Goal: Task Accomplishment & Management: Use online tool/utility

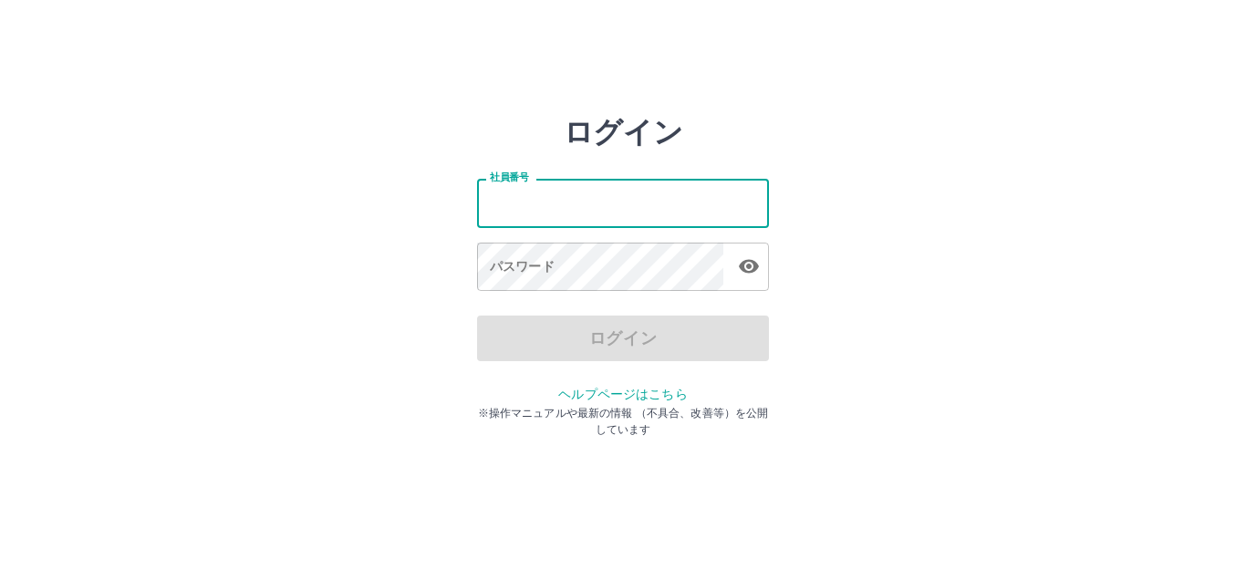
type input "*******"
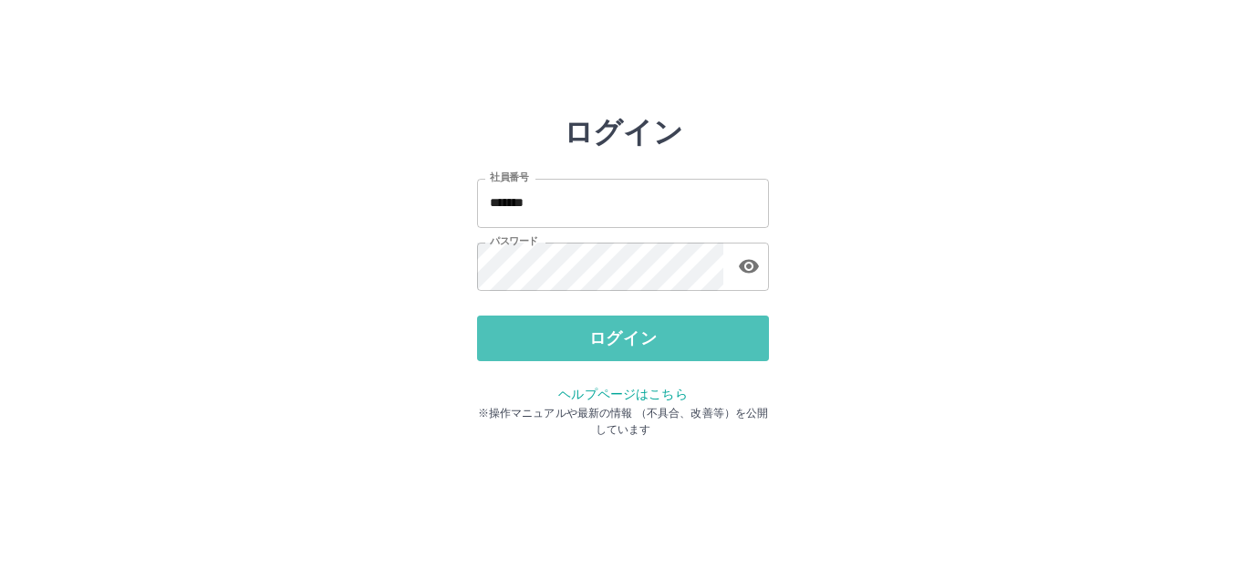
click at [661, 335] on button "ログイン" at bounding box center [623, 339] width 292 height 46
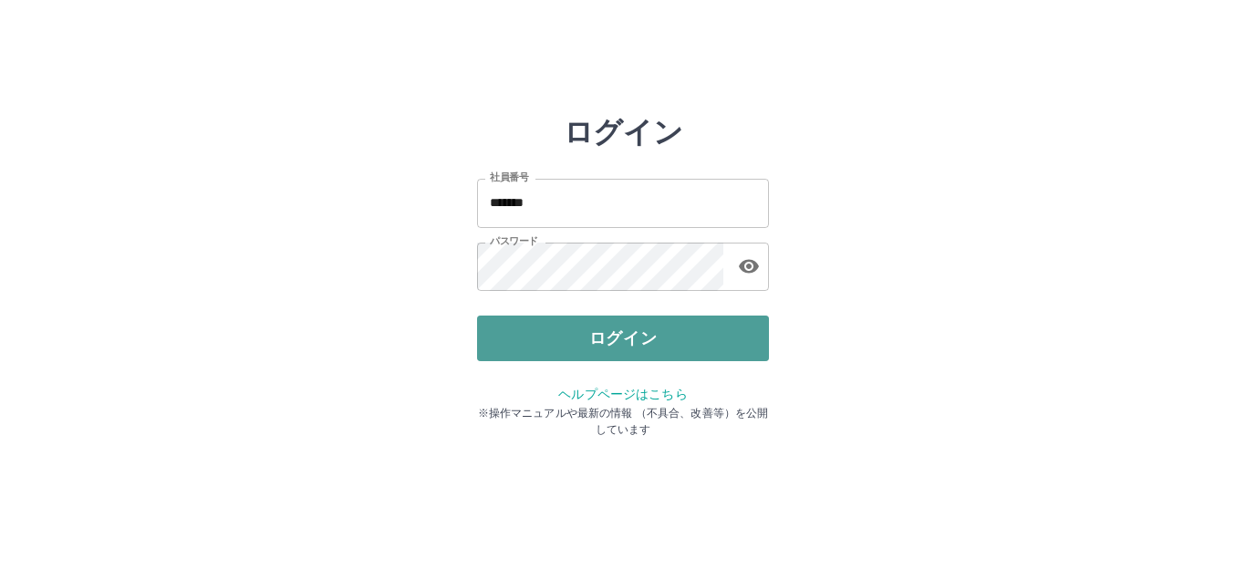
click at [662, 334] on button "ログイン" at bounding box center [623, 339] width 292 height 46
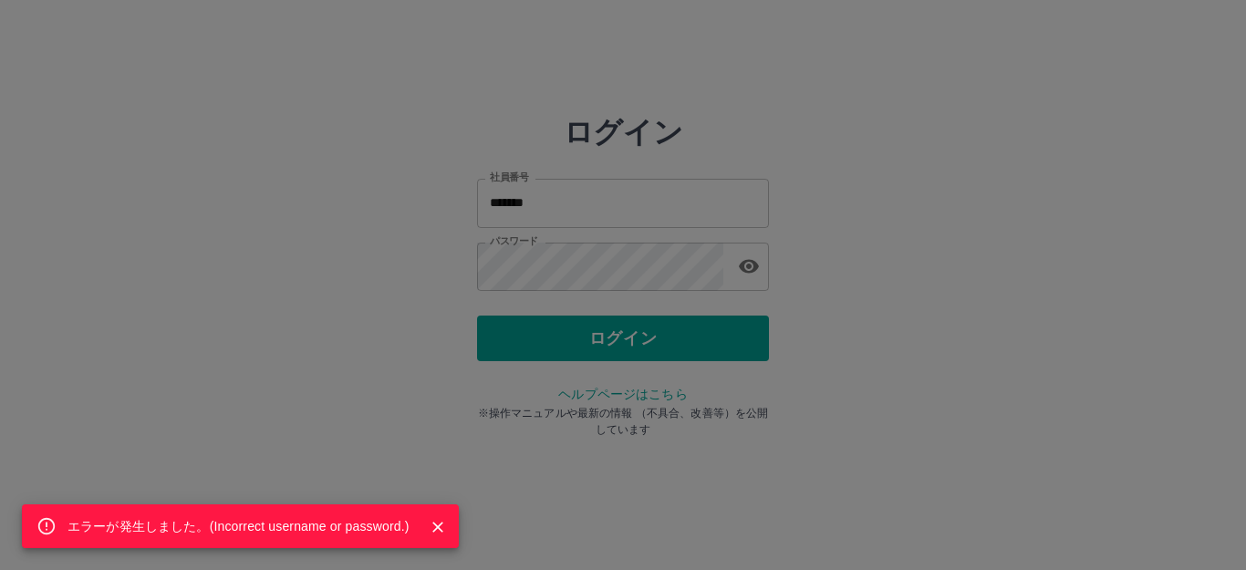
click at [607, 257] on div "エラーが発生しました。( Incorrect username or password. )" at bounding box center [623, 285] width 1246 height 570
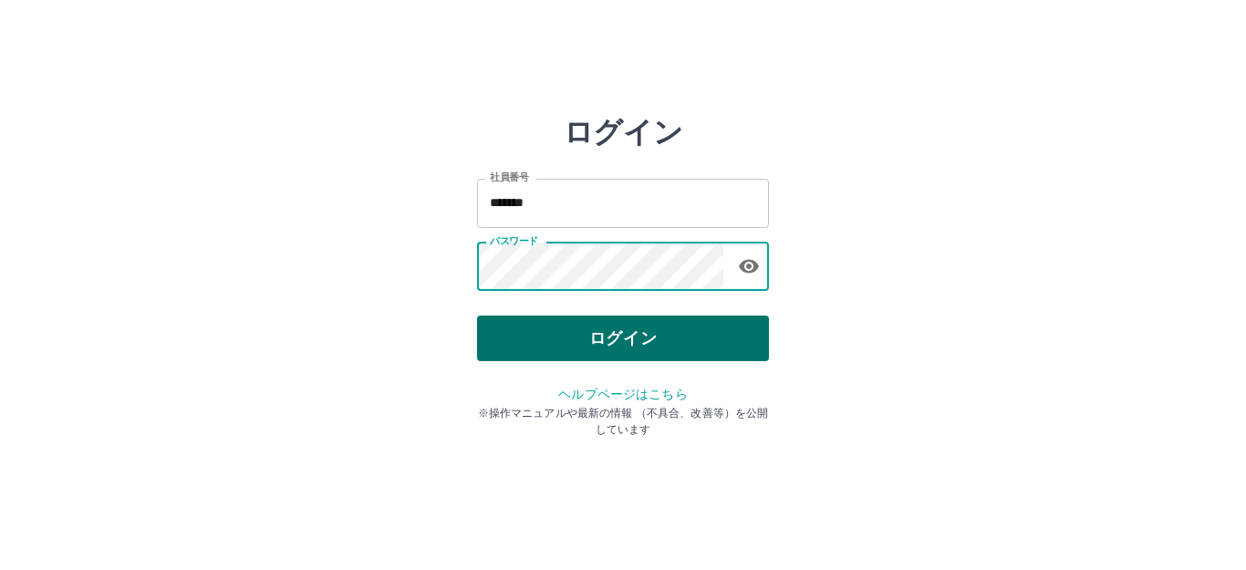
click at [700, 342] on button "ログイン" at bounding box center [623, 339] width 292 height 46
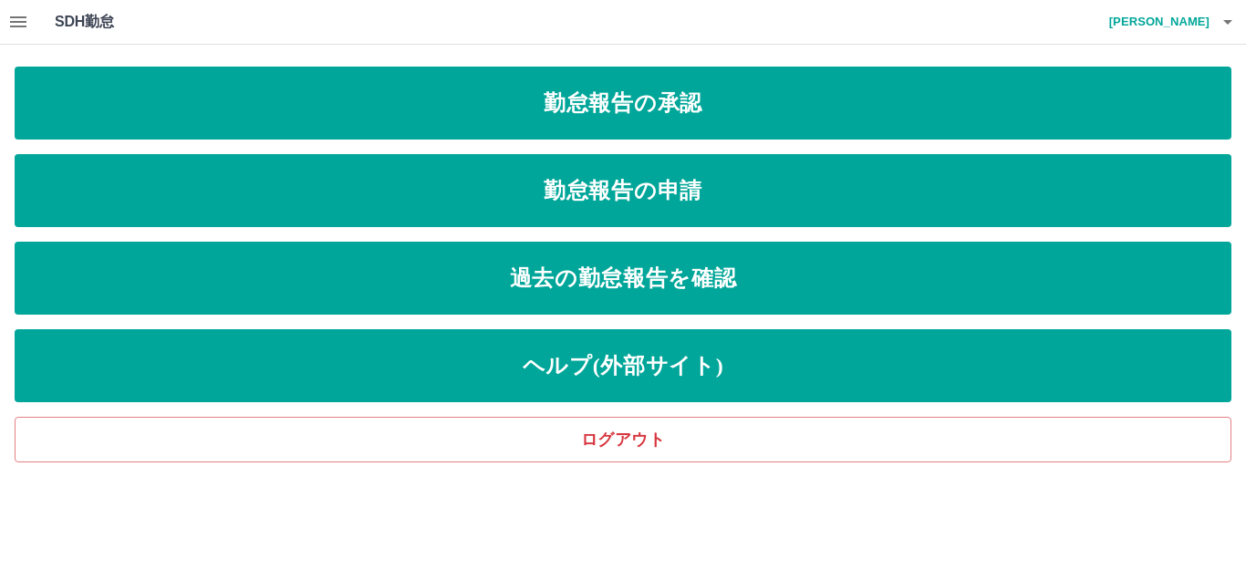
click at [20, 22] on icon "button" at bounding box center [18, 21] width 16 height 11
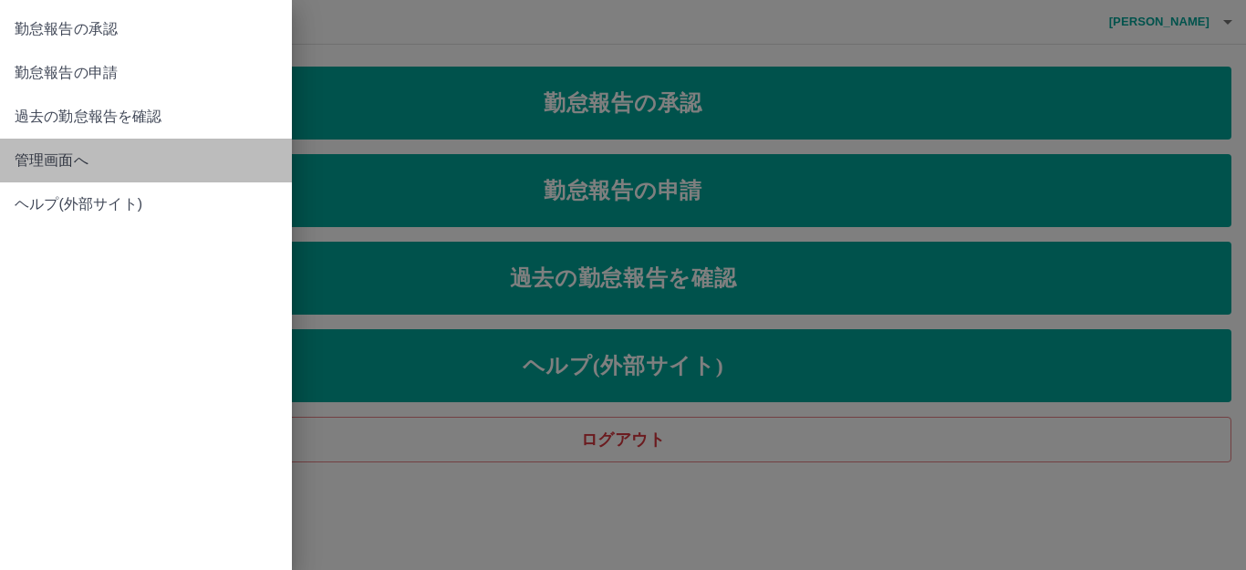
click at [70, 158] on span "管理画面へ" at bounding box center [146, 161] width 263 height 22
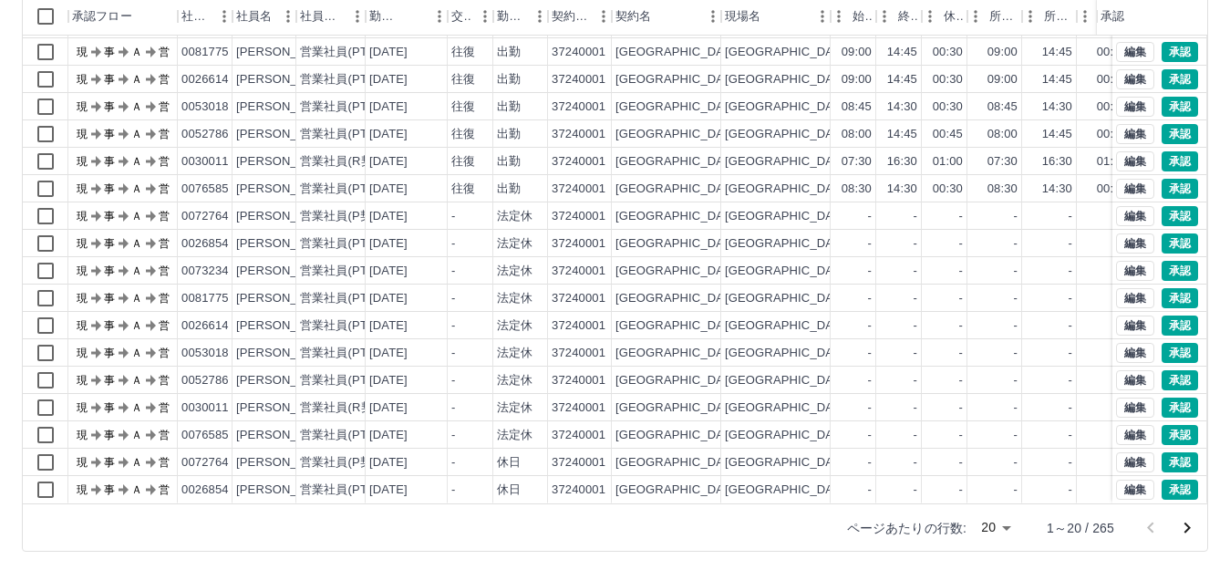
scroll to position [201, 0]
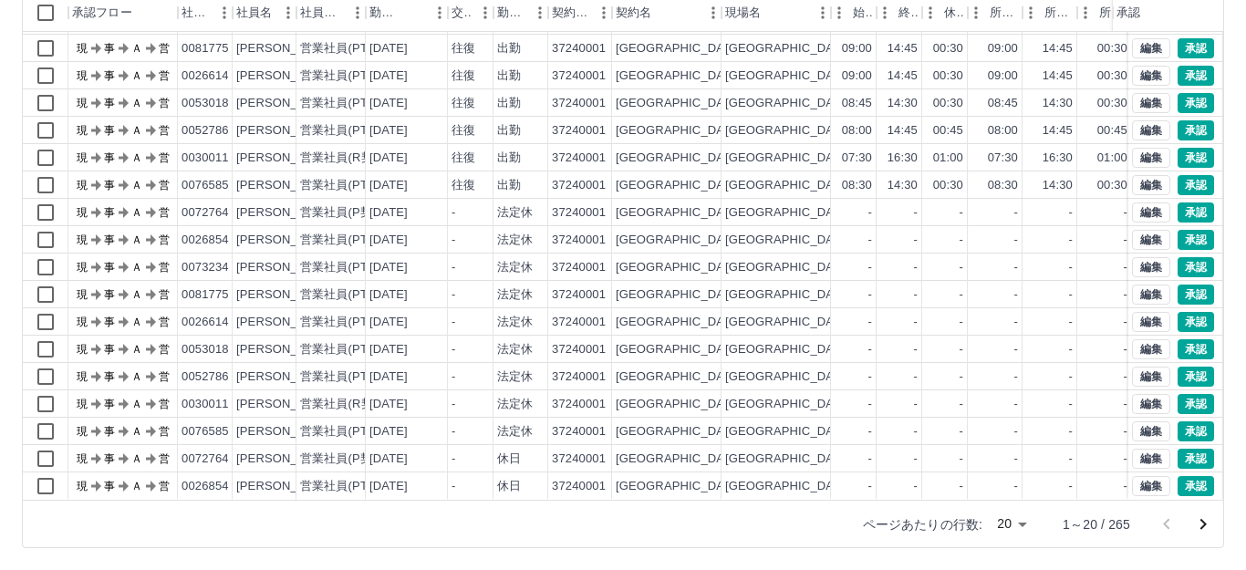
click at [1005, 521] on body "SDH勤怠 [PERSON_NAME] 勤務実績承認 前月 [DATE] 次月 今月 月選択 承認モード 削除モード 一括承認 列一覧 0 フィルター 行間隔…" at bounding box center [623, 184] width 1246 height 771
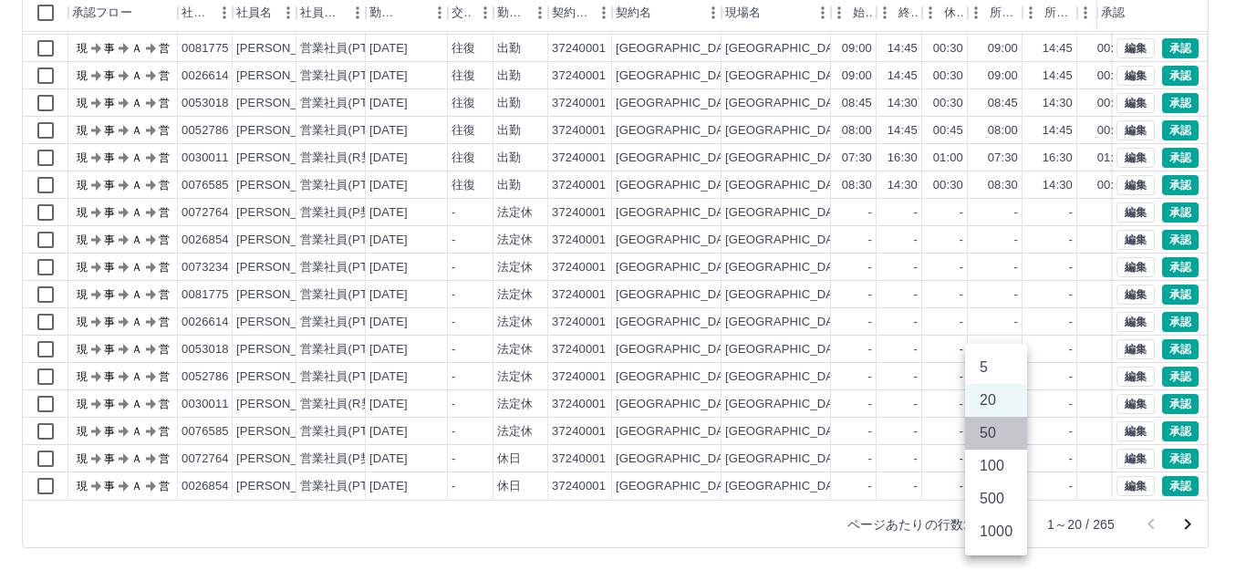
click at [989, 431] on li "50" at bounding box center [996, 433] width 62 height 33
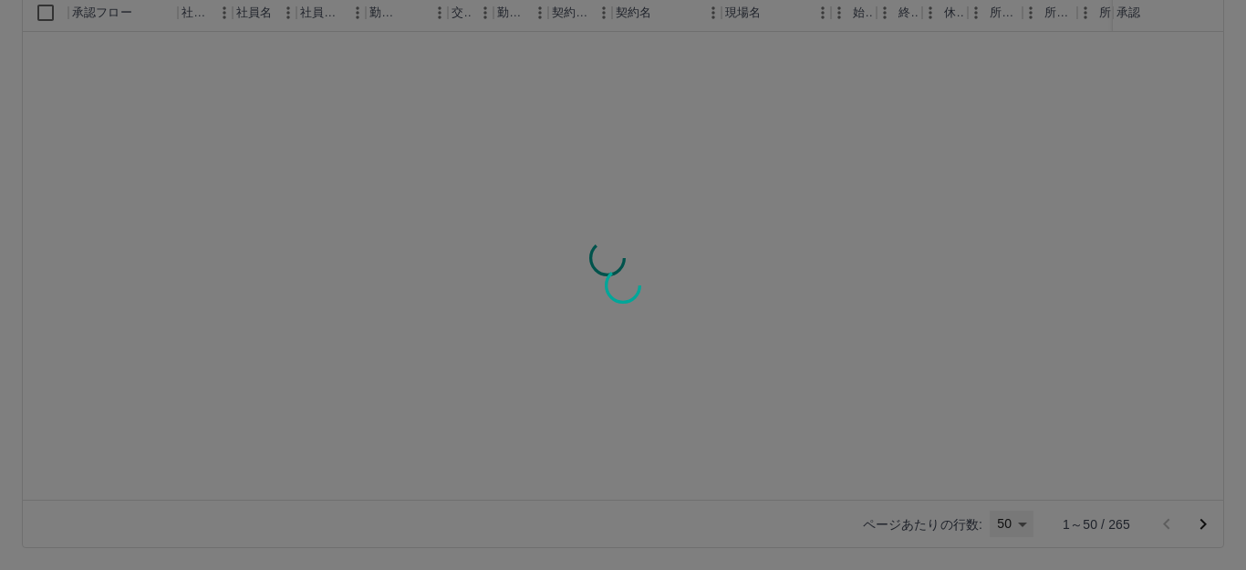
type input "**"
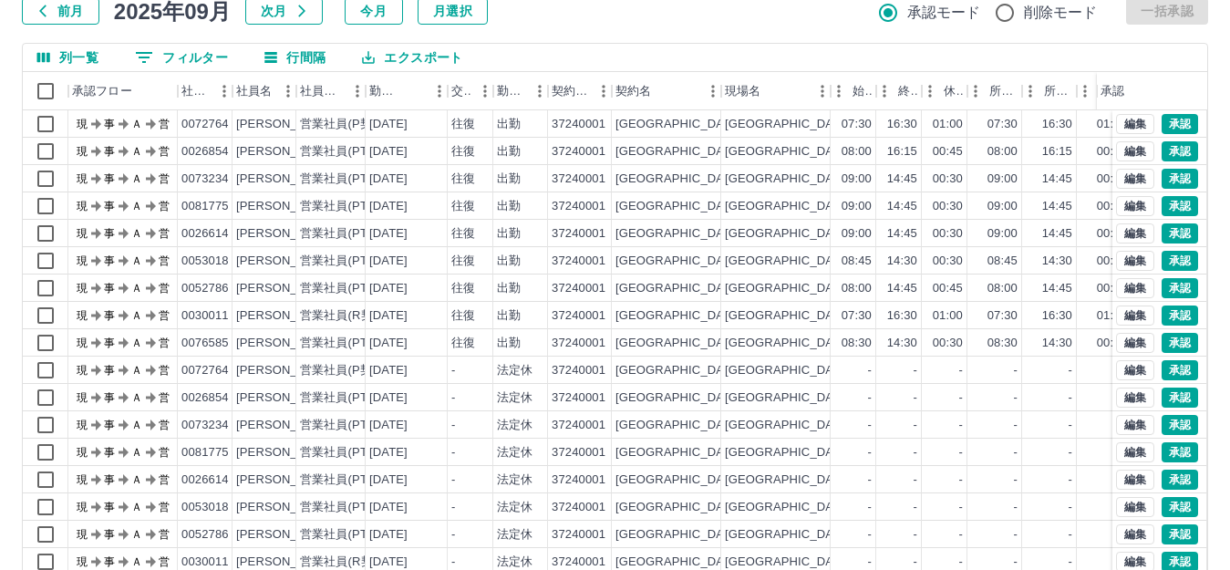
scroll to position [0, 0]
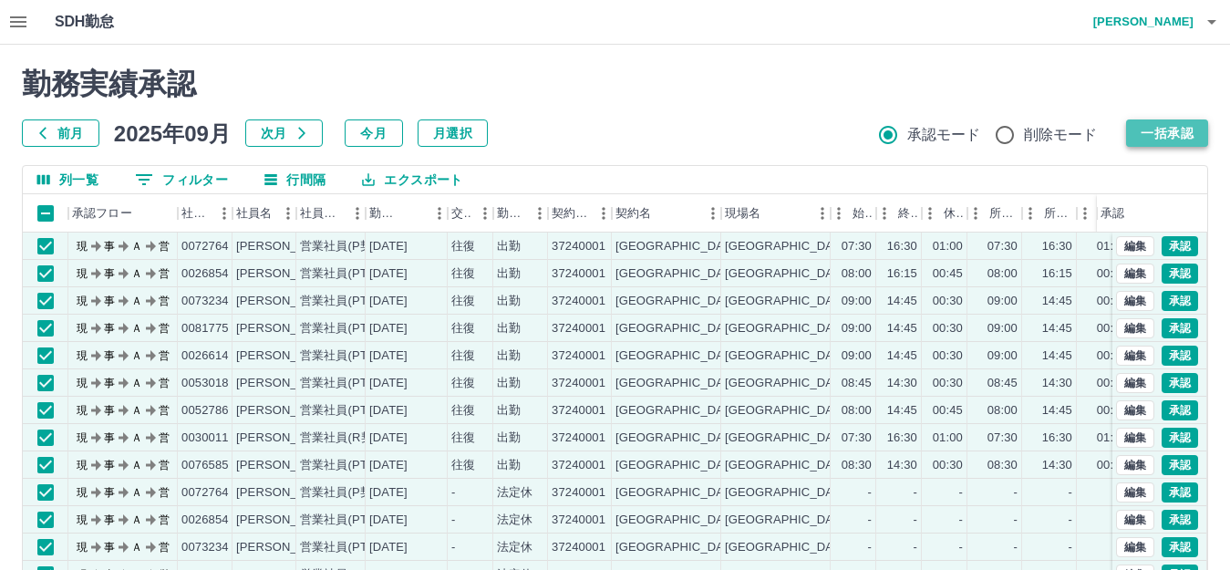
click at [1176, 138] on button "一括承認" at bounding box center [1167, 132] width 82 height 27
